Goal: Task Accomplishment & Management: Use online tool/utility

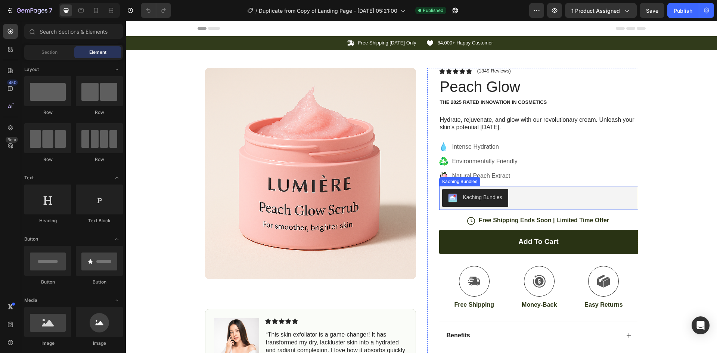
click at [476, 194] on div "Kaching Bundles" at bounding box center [482, 197] width 39 height 8
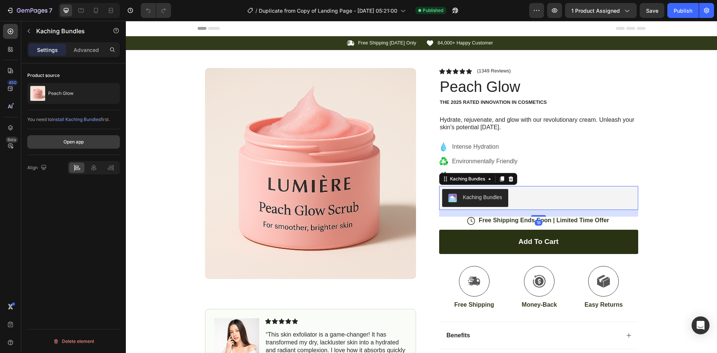
click at [81, 139] on div "Open app" at bounding box center [73, 141] width 20 height 7
click at [89, 138] on button "Open app" at bounding box center [73, 141] width 93 height 13
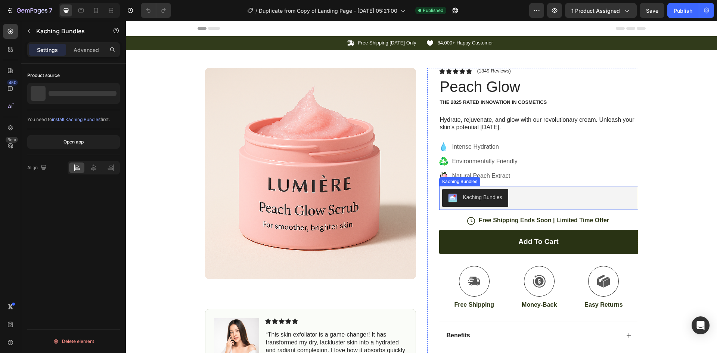
click at [468, 195] on div "Kaching Bundles" at bounding box center [482, 197] width 39 height 8
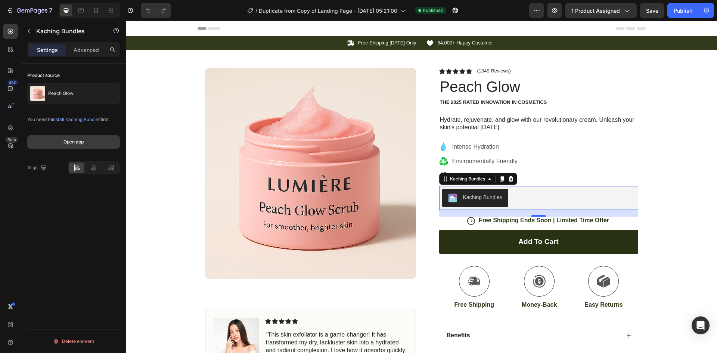
click at [86, 143] on button "Open app" at bounding box center [73, 141] width 93 height 13
click at [679, 7] on div "Publish" at bounding box center [682, 11] width 19 height 8
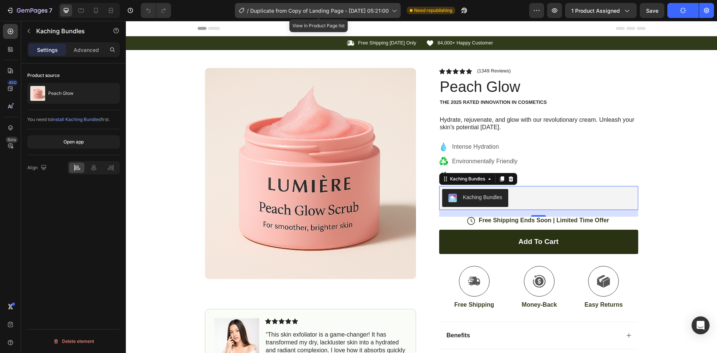
click at [331, 7] on span "Duplicate from Copy of Landing Page - [DATE] 05:21:00" at bounding box center [319, 11] width 138 height 8
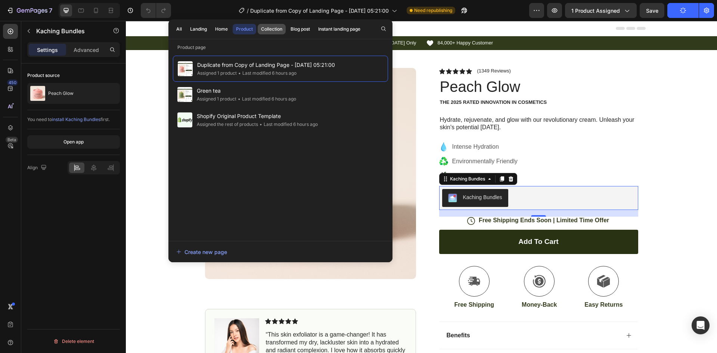
click at [275, 31] on div "Collection" at bounding box center [271, 29] width 21 height 7
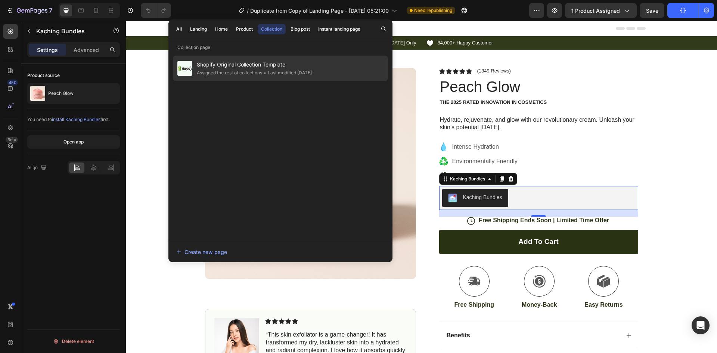
click at [290, 65] on span "Shopify Original Collection Template" at bounding box center [254, 64] width 115 height 9
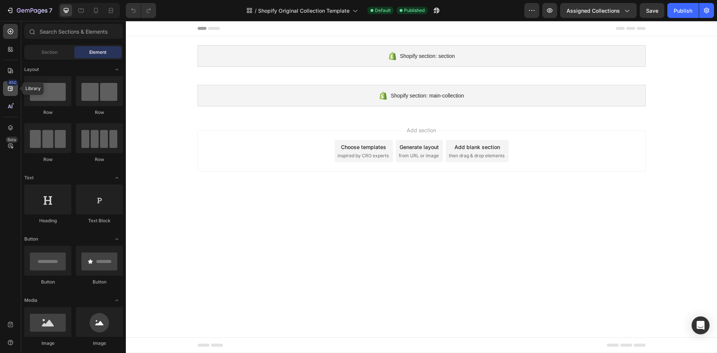
click at [8, 90] on icon at bounding box center [10, 88] width 7 height 7
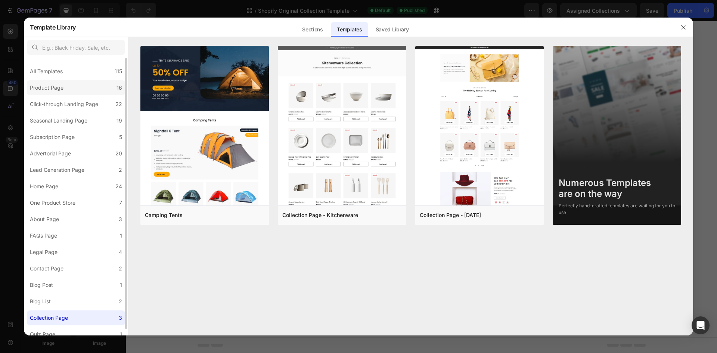
click at [81, 92] on label "Product Page 16" at bounding box center [76, 87] width 98 height 15
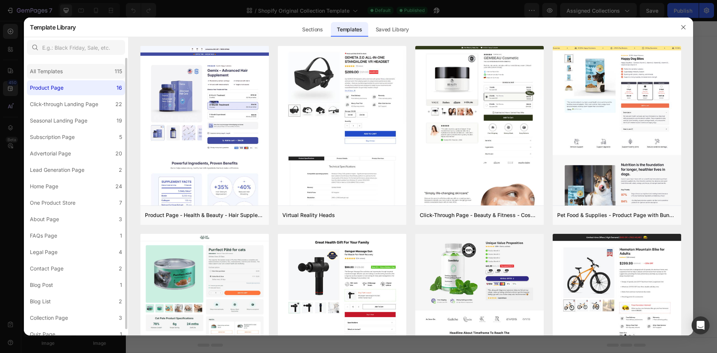
click at [87, 76] on div "All Templates 115" at bounding box center [76, 71] width 98 height 15
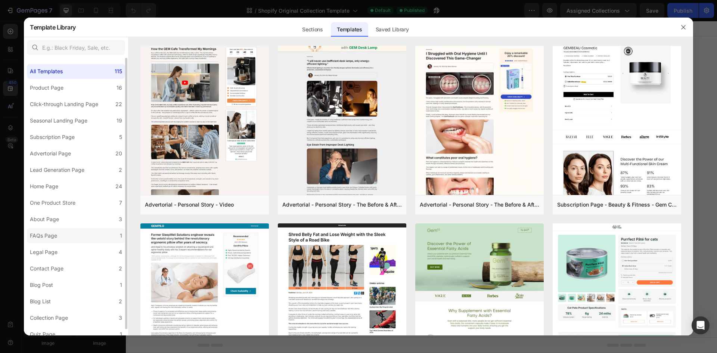
scroll to position [6, 0]
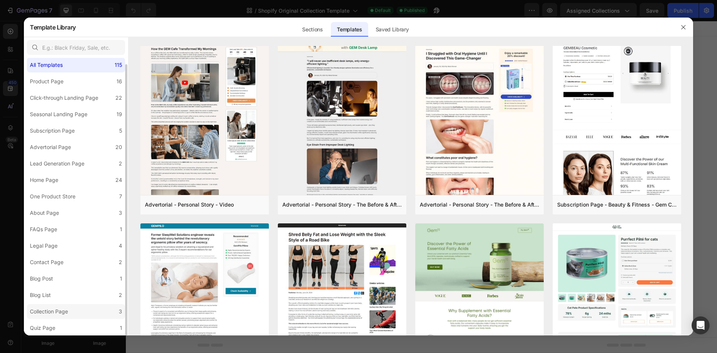
click at [104, 306] on label "Collection Page 3" at bounding box center [76, 311] width 98 height 15
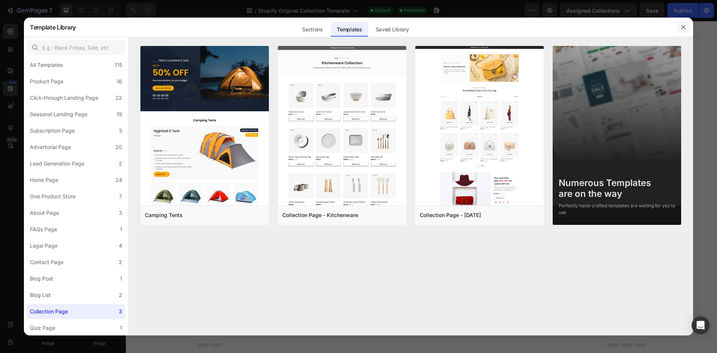
click at [680, 25] on button "button" at bounding box center [683, 27] width 12 height 12
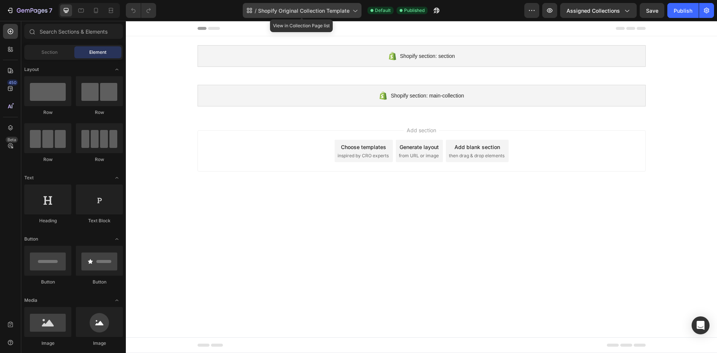
click at [343, 10] on span "Shopify Original Collection Template" at bounding box center [303, 11] width 91 height 8
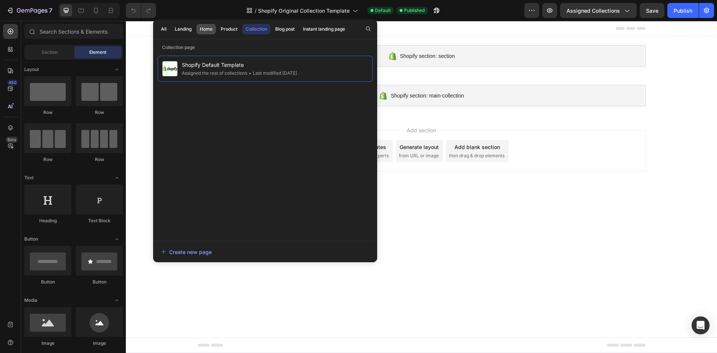
click at [207, 27] on div "Home" at bounding box center [206, 29] width 13 height 7
click at [186, 32] on div "Landing" at bounding box center [183, 29] width 17 height 7
click at [166, 31] on button "All" at bounding box center [164, 29] width 12 height 10
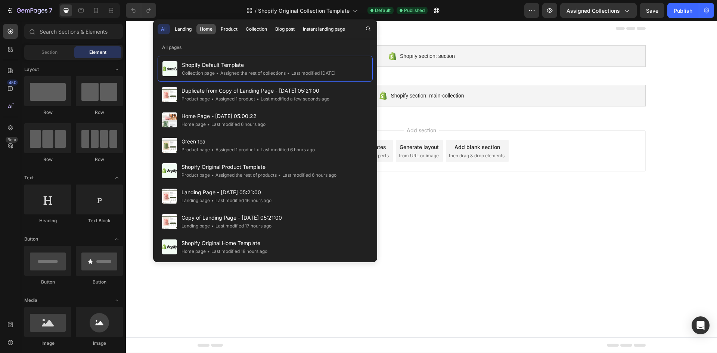
click at [197, 26] on button "Home" at bounding box center [205, 29] width 19 height 10
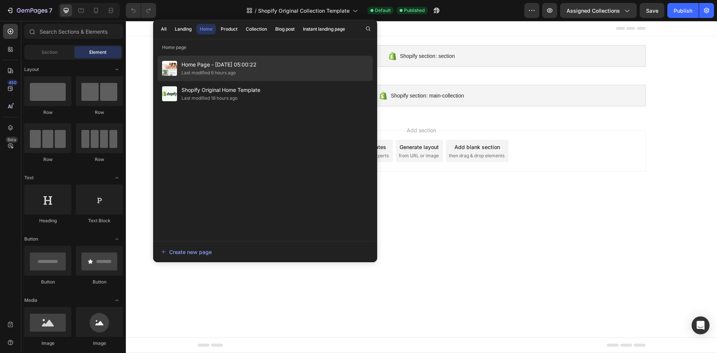
click at [206, 59] on div "Home Page - Sep 26, 05:00:22 Last modified 6 hours ago" at bounding box center [265, 68] width 215 height 25
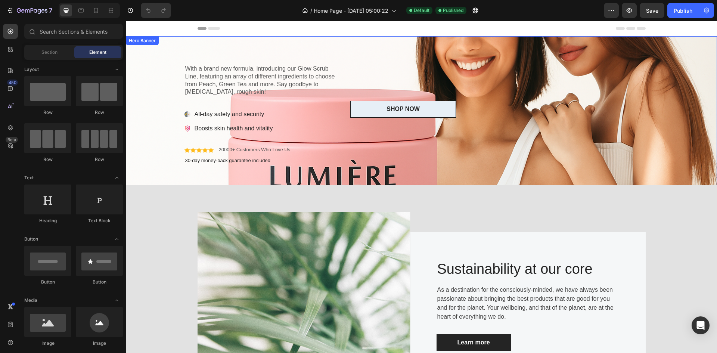
click at [380, 66] on div "SHOP NOW Button" at bounding box center [504, 111] width 308 height 108
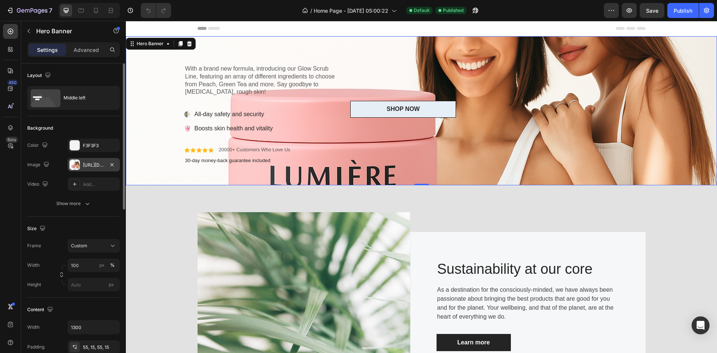
click at [79, 163] on div at bounding box center [74, 164] width 10 height 10
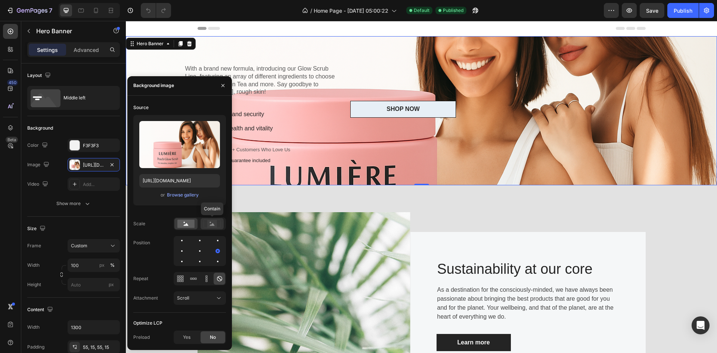
click at [212, 227] on rect at bounding box center [212, 223] width 10 height 7
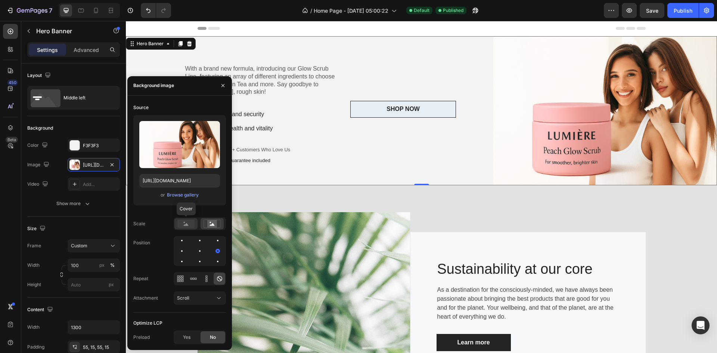
click at [190, 224] on rect at bounding box center [185, 223] width 17 height 8
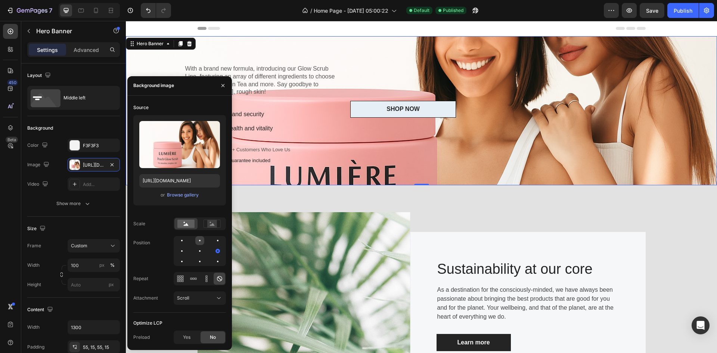
click at [200, 239] on div at bounding box center [199, 240] width 9 height 9
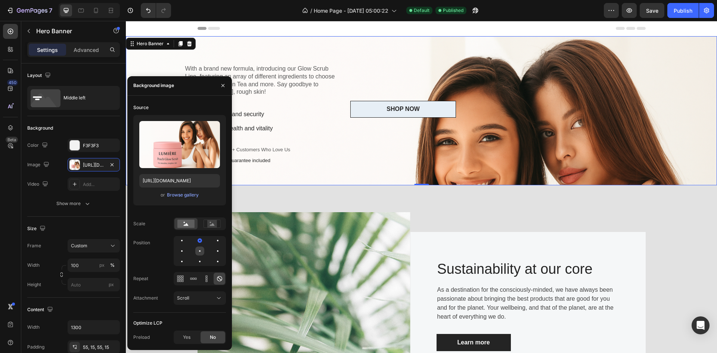
click at [199, 253] on div at bounding box center [199, 250] width 9 height 9
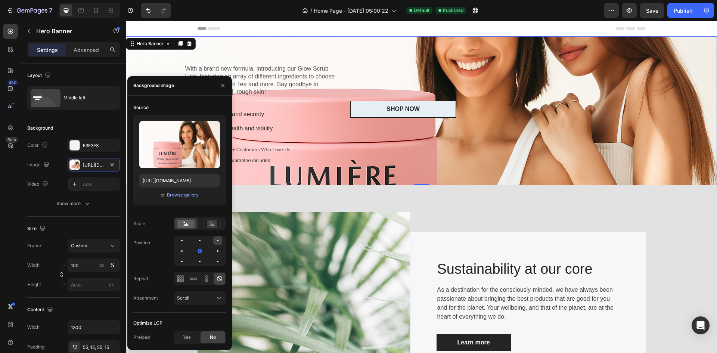
click at [215, 240] on div at bounding box center [217, 240] width 9 height 9
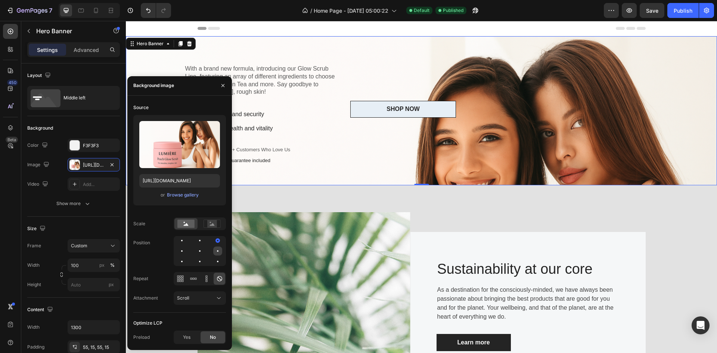
click at [215, 247] on div at bounding box center [217, 250] width 9 height 9
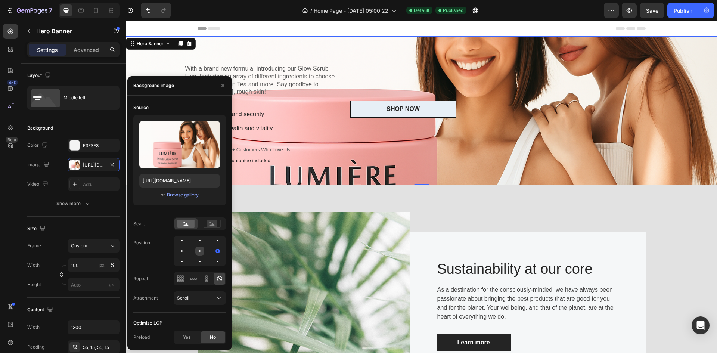
click at [202, 249] on div at bounding box center [199, 250] width 9 height 9
click at [197, 257] on div at bounding box center [199, 261] width 9 height 9
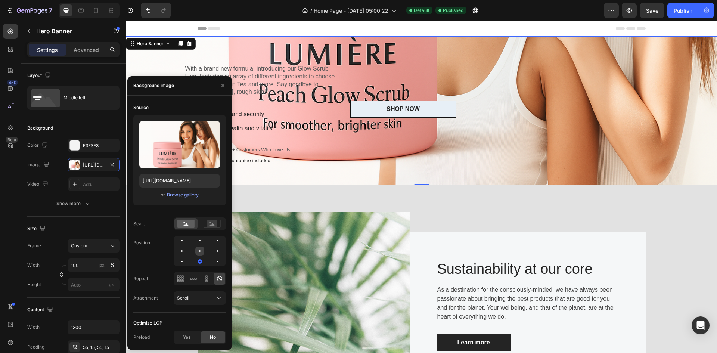
click at [197, 251] on div at bounding box center [199, 250] width 9 height 9
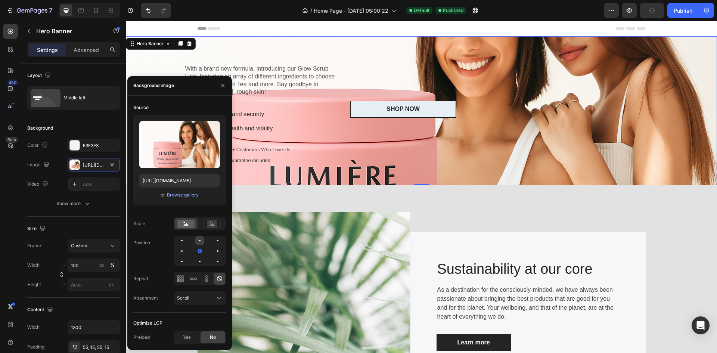
click at [197, 240] on div at bounding box center [199, 240] width 9 height 9
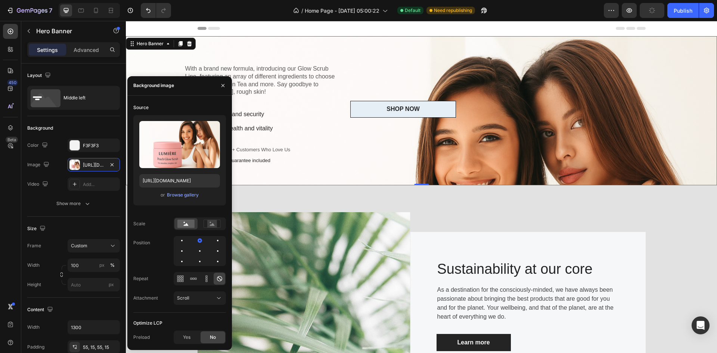
click at [200, 246] on div at bounding box center [200, 251] width 52 height 30
click at [196, 248] on div at bounding box center [199, 250] width 9 height 9
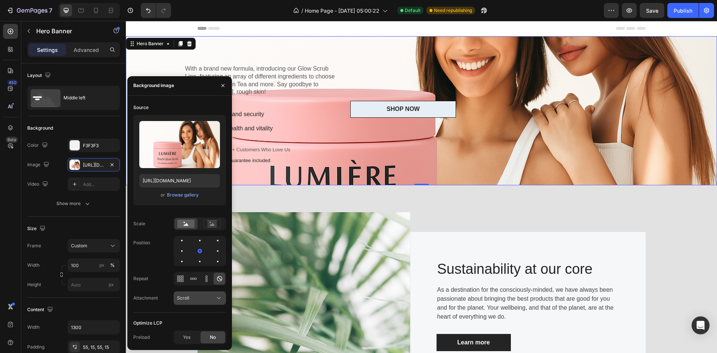
click at [202, 295] on div "Scroll" at bounding box center [196, 297] width 38 height 7
click at [208, 278] on icon at bounding box center [206, 278] width 7 height 7
click at [196, 278] on icon at bounding box center [195, 278] width 2 height 2
click at [224, 87] on icon "button" at bounding box center [223, 85] width 6 height 6
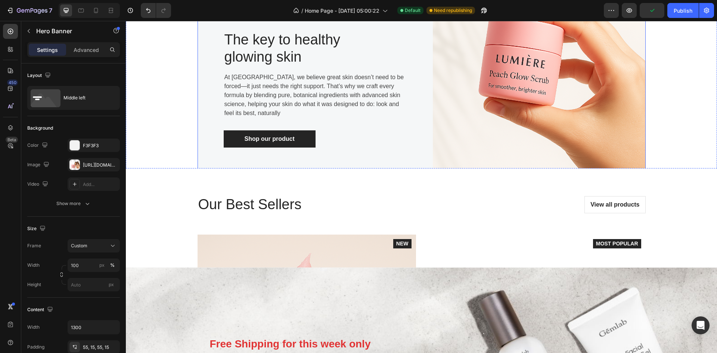
scroll to position [821, 0]
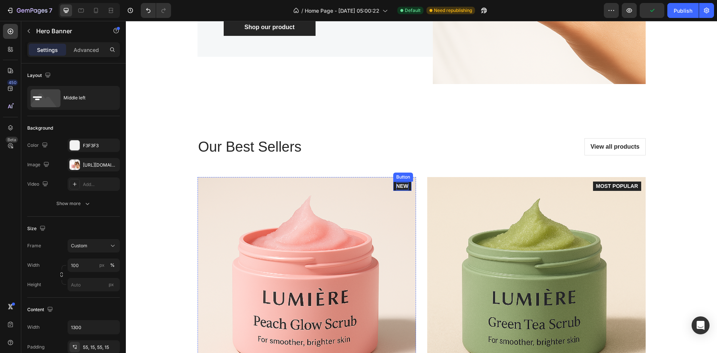
click at [396, 186] on div "NEW" at bounding box center [402, 186] width 12 height 8
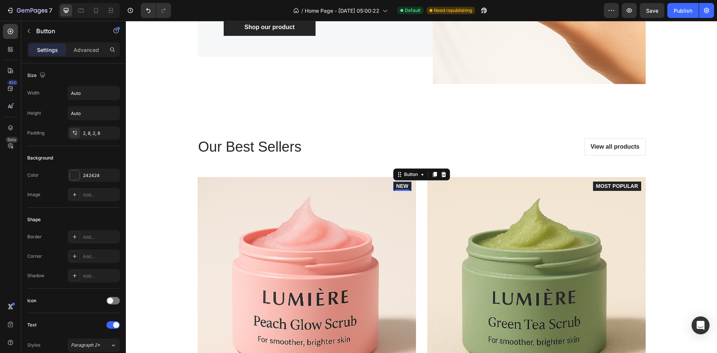
click at [304, 227] on img at bounding box center [306, 286] width 218 height 218
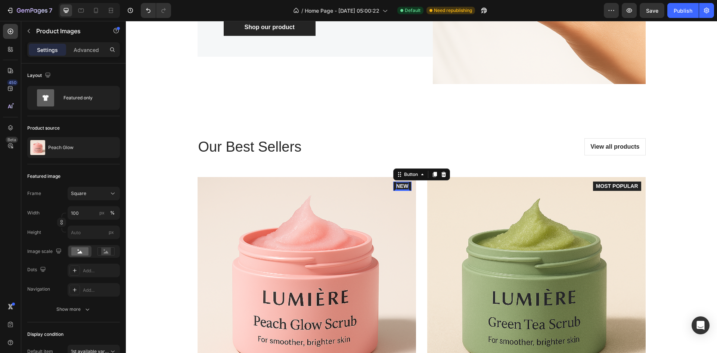
click at [401, 186] on div "NEW" at bounding box center [402, 186] width 12 height 8
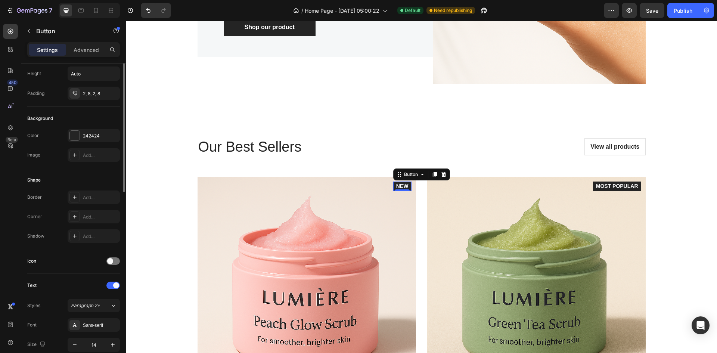
scroll to position [0, 0]
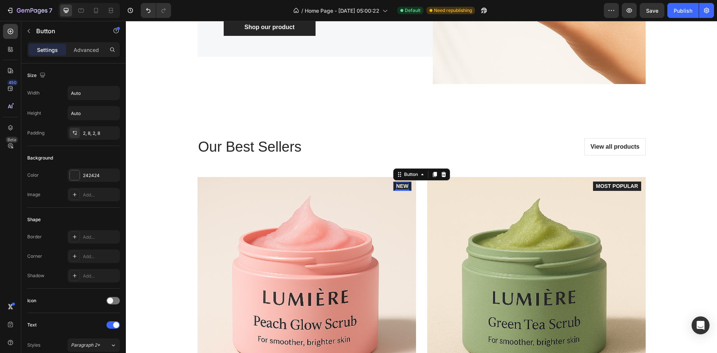
click at [400, 184] on div "NEW" at bounding box center [402, 186] width 12 height 8
click at [400, 184] on p "NEW" at bounding box center [402, 186] width 12 height 8
click at [608, 185] on div "MOST POPULAR" at bounding box center [617, 186] width 42 height 8
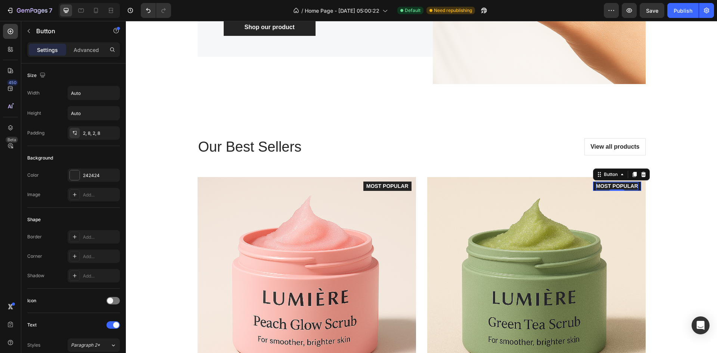
click at [608, 185] on div "MOST POPULAR" at bounding box center [617, 186] width 42 height 8
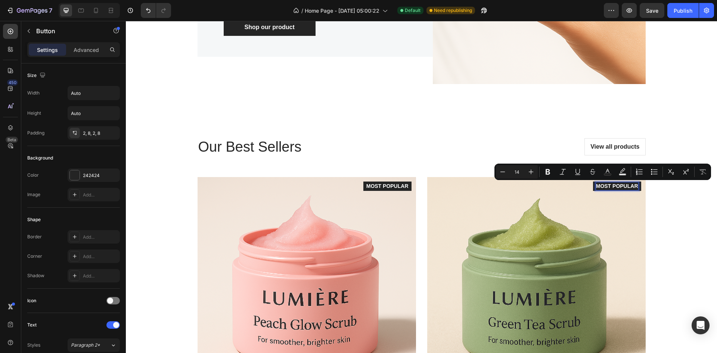
click at [608, 185] on p "MOST POPULAR" at bounding box center [617, 186] width 42 height 8
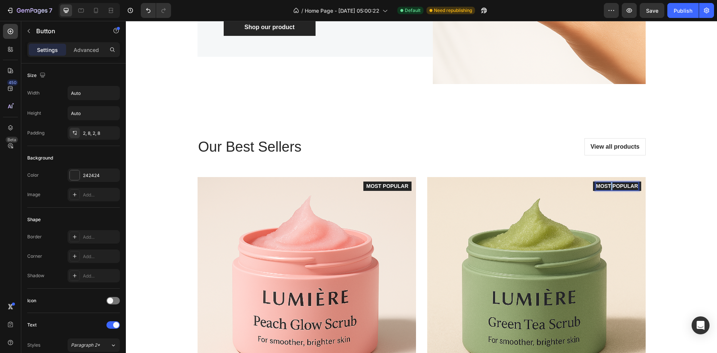
click at [608, 185] on p "MOST POPULAR" at bounding box center [617, 186] width 42 height 8
click at [568, 157] on div "Our Best Sellers Heading View all products Button Row Product Images Icon Icon …" at bounding box center [421, 288] width 448 height 301
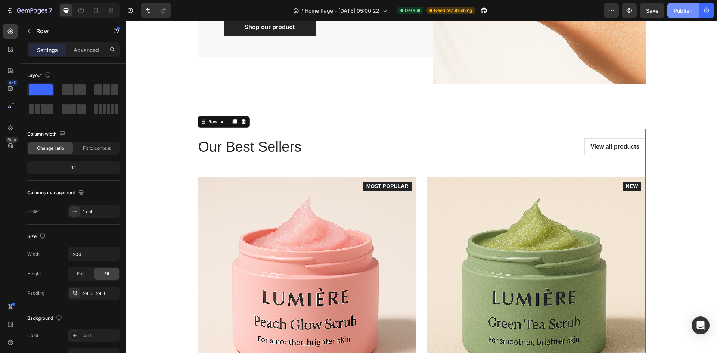
click at [680, 10] on div "Publish" at bounding box center [682, 11] width 19 height 8
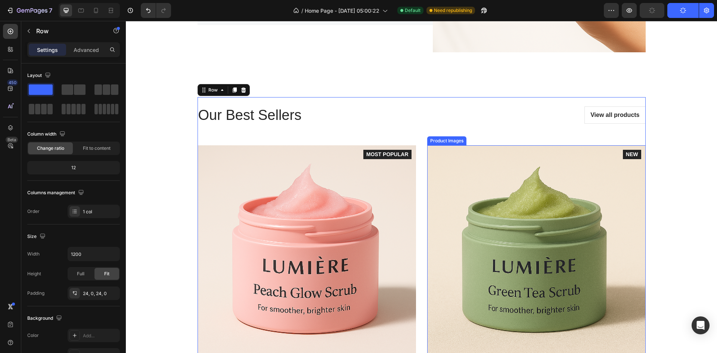
scroll to position [896, 0]
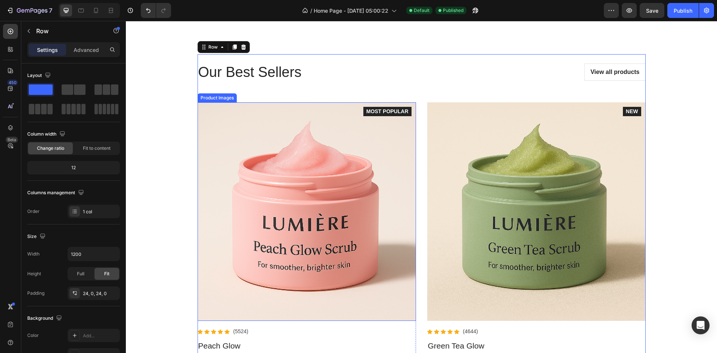
click at [297, 211] on img at bounding box center [306, 211] width 218 height 218
